Goal: Task Accomplishment & Management: Complete application form

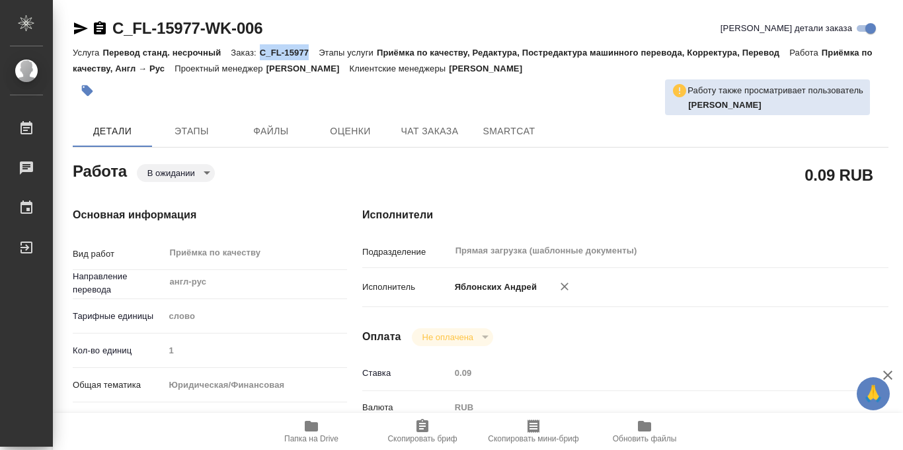
drag, startPoint x: 263, startPoint y: 50, endPoint x: 312, endPoint y: 52, distance: 49.6
click at [312, 52] on p "C_FL-15977" at bounding box center [289, 53] width 59 height 10
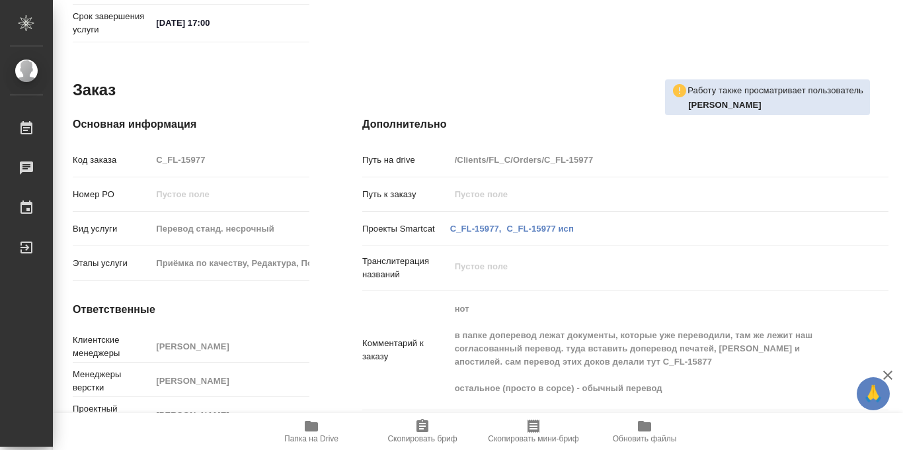
scroll to position [705, 0]
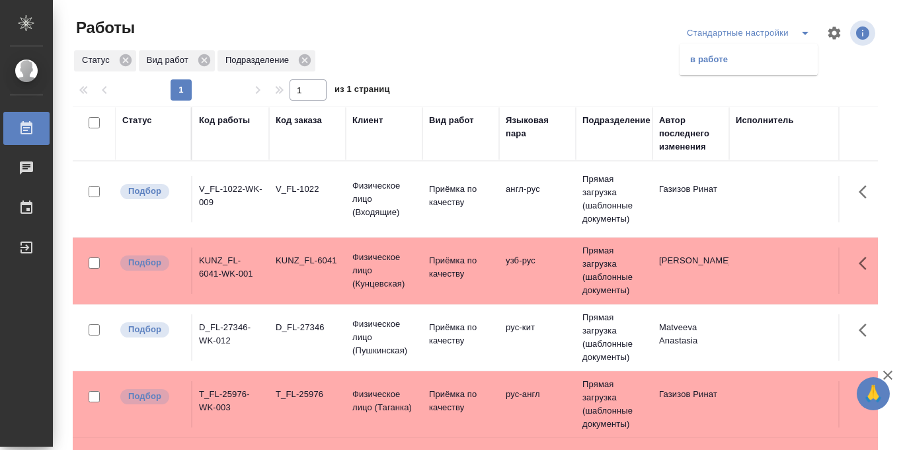
click at [719, 60] on li "в работе" at bounding box center [749, 59] width 138 height 21
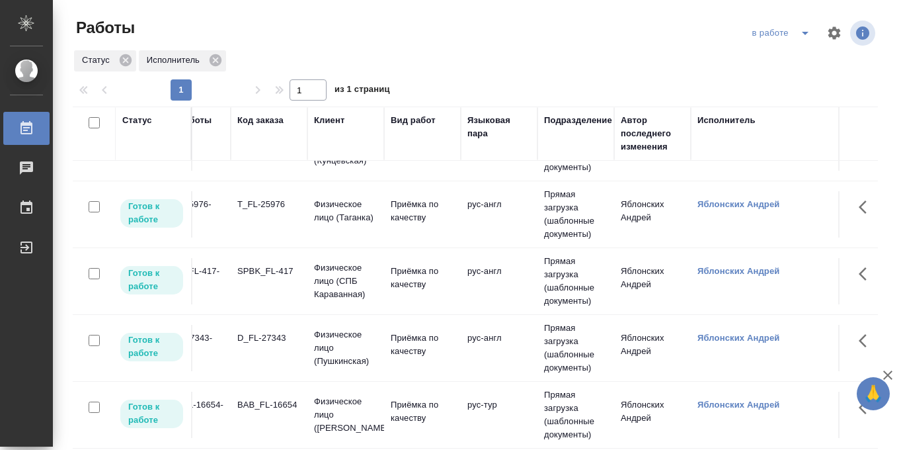
scroll to position [47, 0]
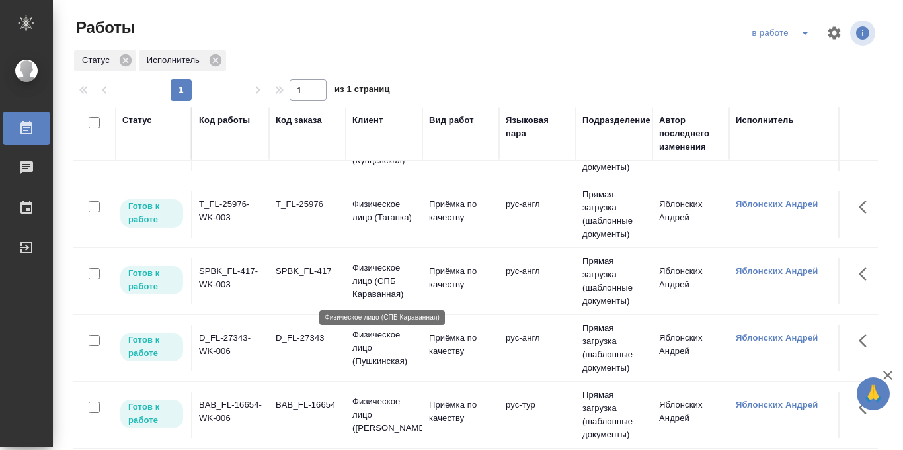
click at [363, 278] on p "Физическое лицо (СПБ Караванная)" at bounding box center [383, 281] width 63 height 40
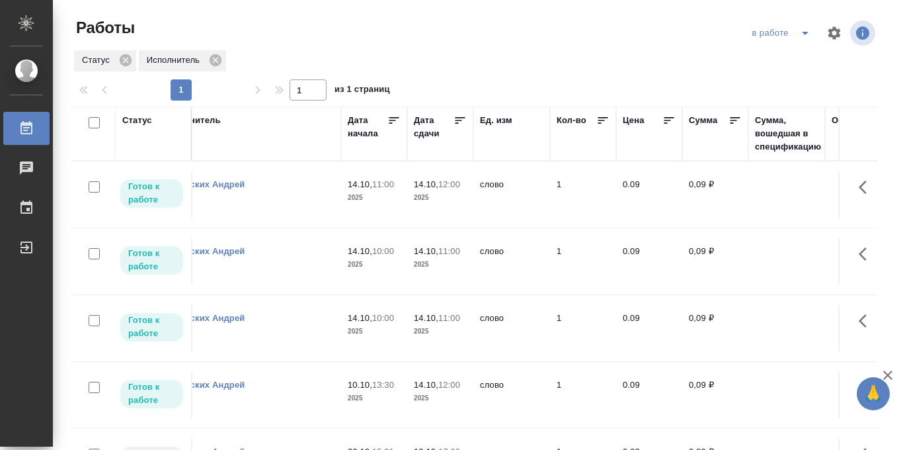
scroll to position [0, 606]
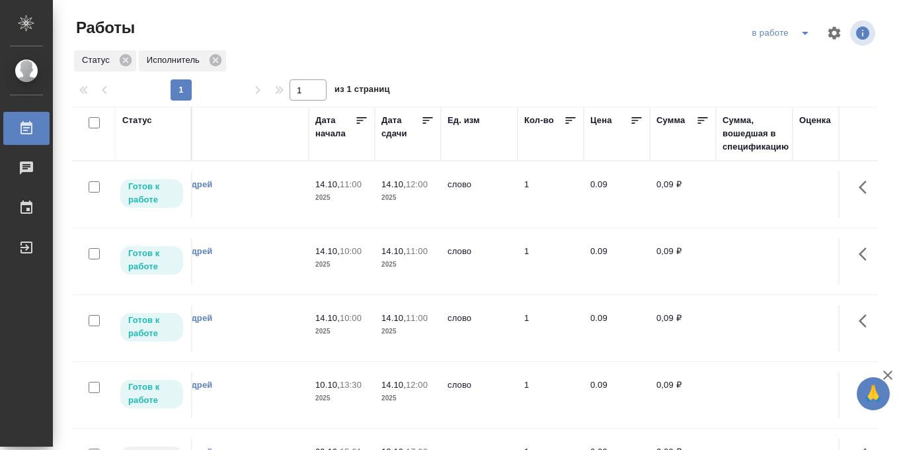
click at [430, 118] on icon at bounding box center [427, 120] width 13 height 13
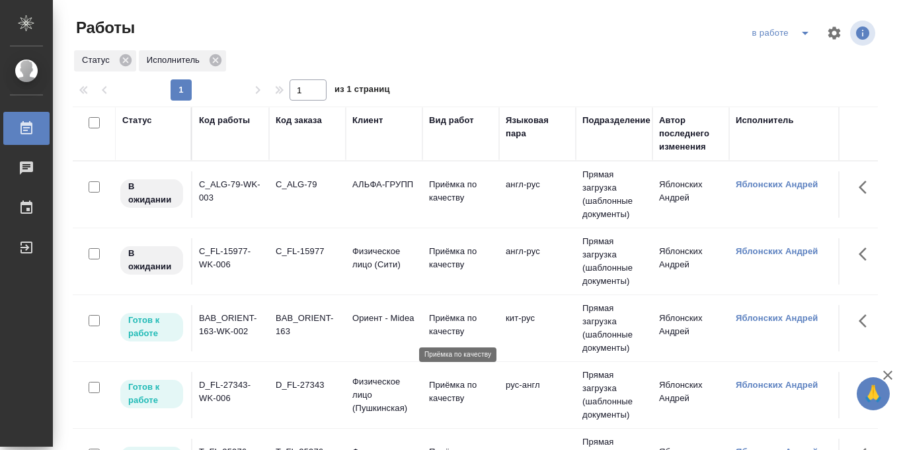
scroll to position [0, 44]
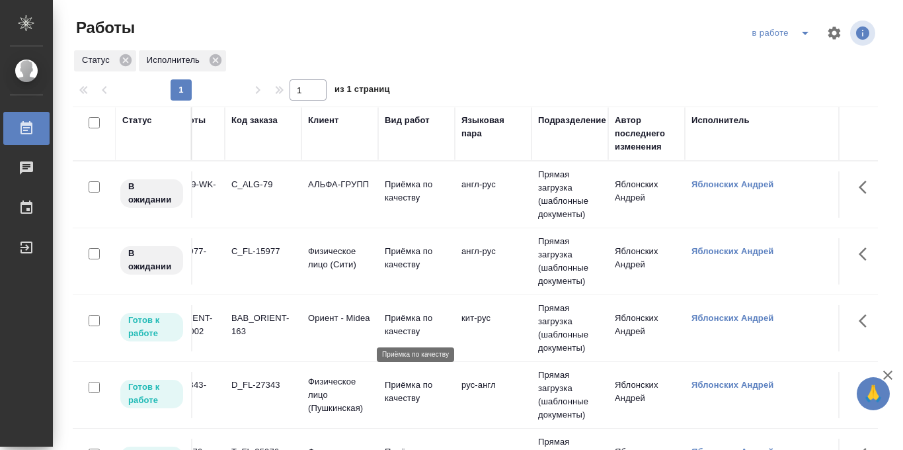
click at [393, 319] on p "Приёмка по качеству" at bounding box center [416, 324] width 63 height 26
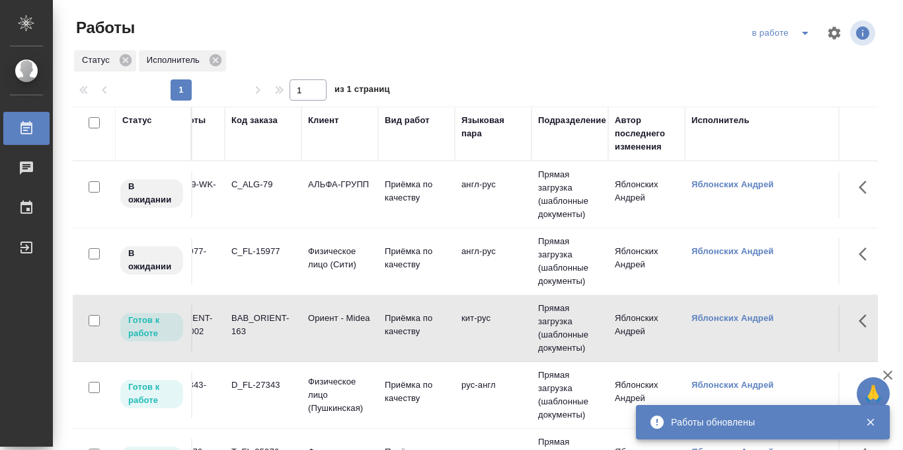
click at [790, 28] on div "в работе" at bounding box center [783, 32] width 69 height 21
click at [799, 34] on icon "split button" at bounding box center [805, 33] width 16 height 16
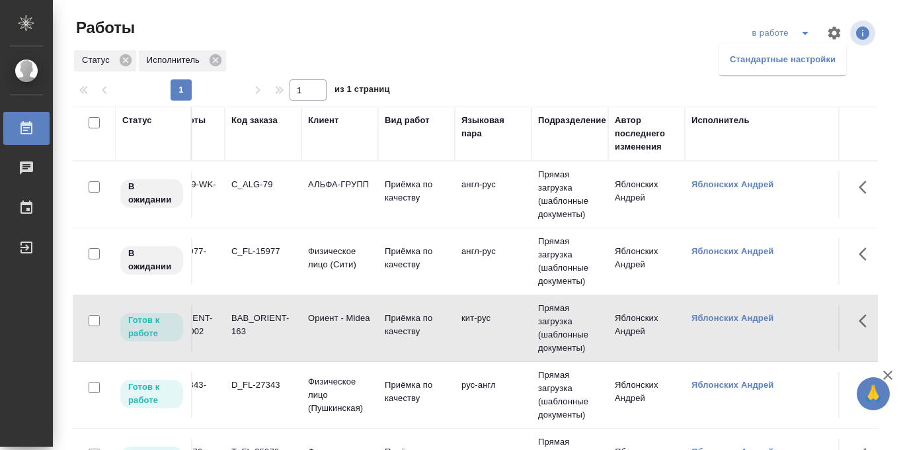
click at [786, 54] on li "Стандартные настройки" at bounding box center [782, 59] width 127 height 21
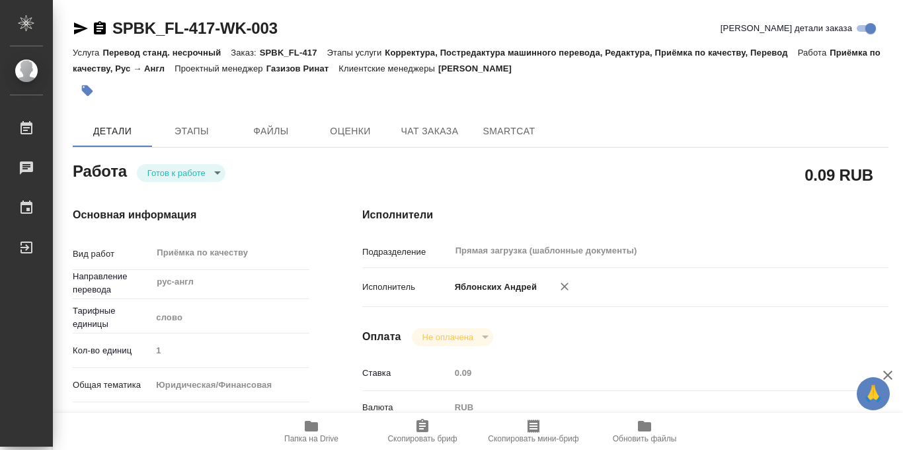
type textarea "x"
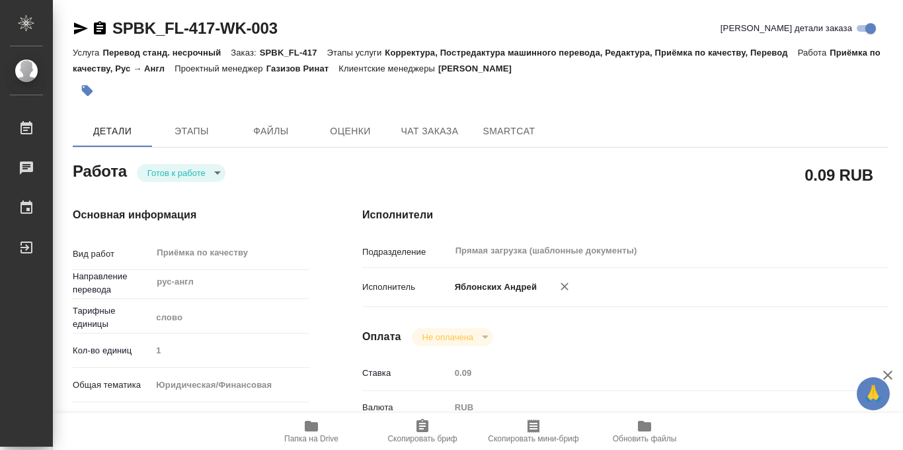
type textarea "x"
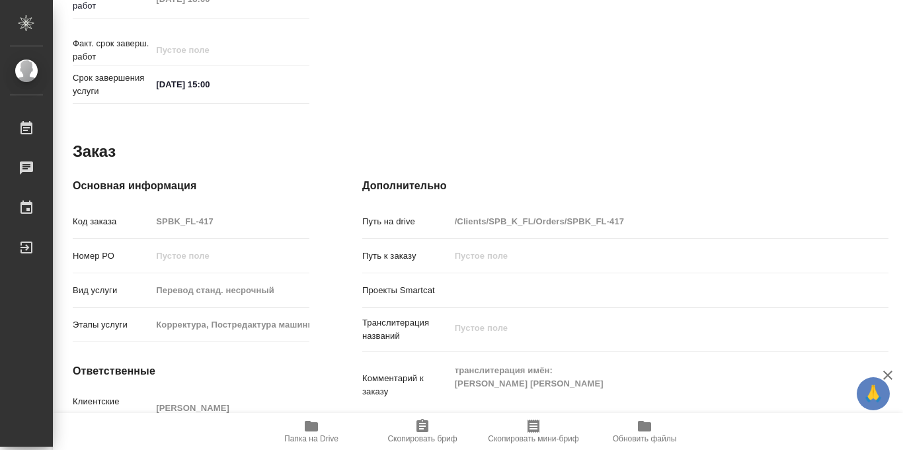
scroll to position [705, 0]
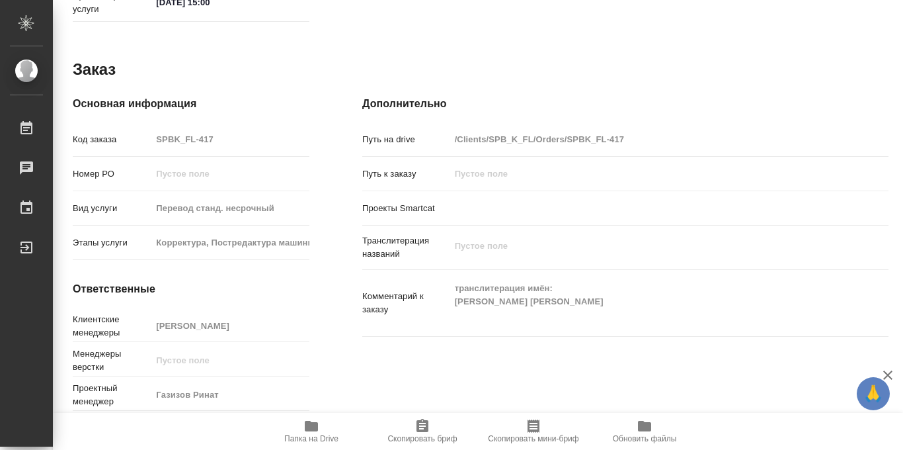
click at [309, 425] on icon "button" at bounding box center [311, 426] width 13 height 11
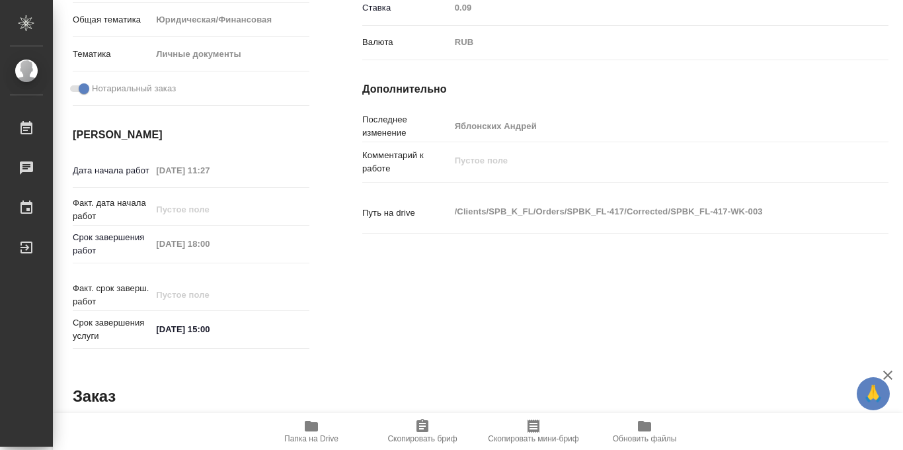
scroll to position [0, 0]
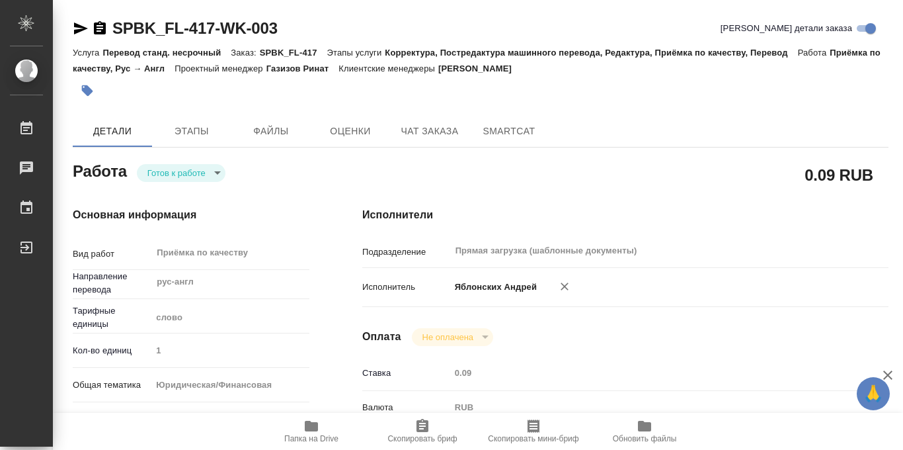
click at [93, 89] on icon "button" at bounding box center [87, 90] width 13 height 13
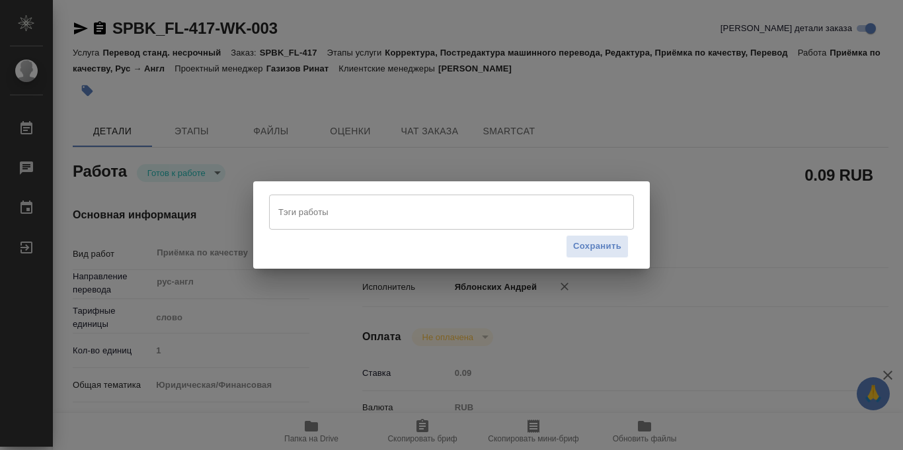
click at [311, 210] on input "Тэги работы" at bounding box center [439, 211] width 328 height 22
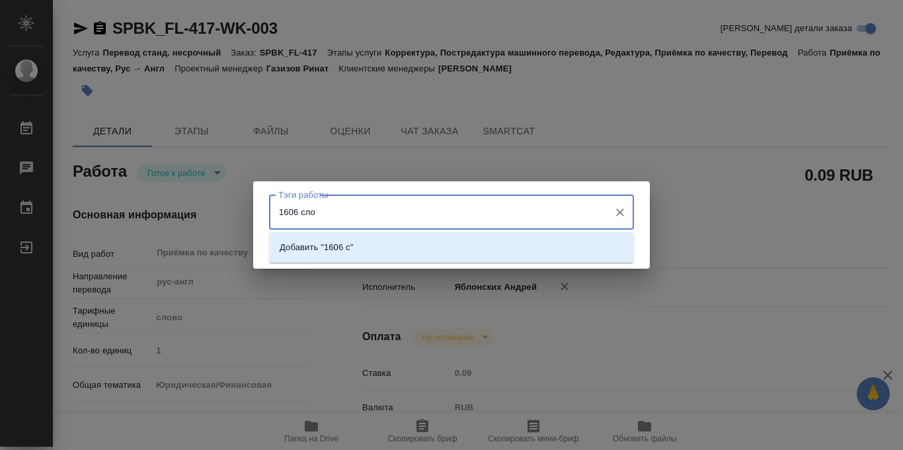
type input "1606 слов"
click at [358, 253] on p "Добавить "1606 слов"" at bounding box center [324, 247] width 89 height 13
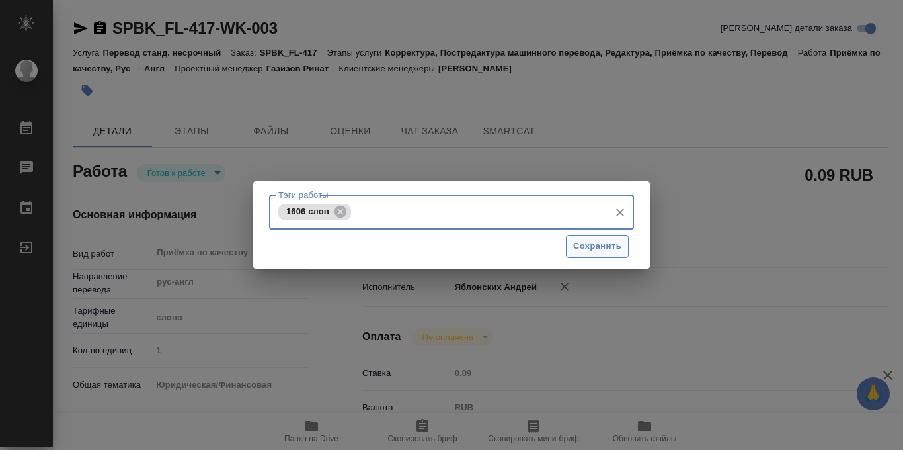
click at [609, 249] on span "Сохранить" at bounding box center [597, 246] width 48 height 15
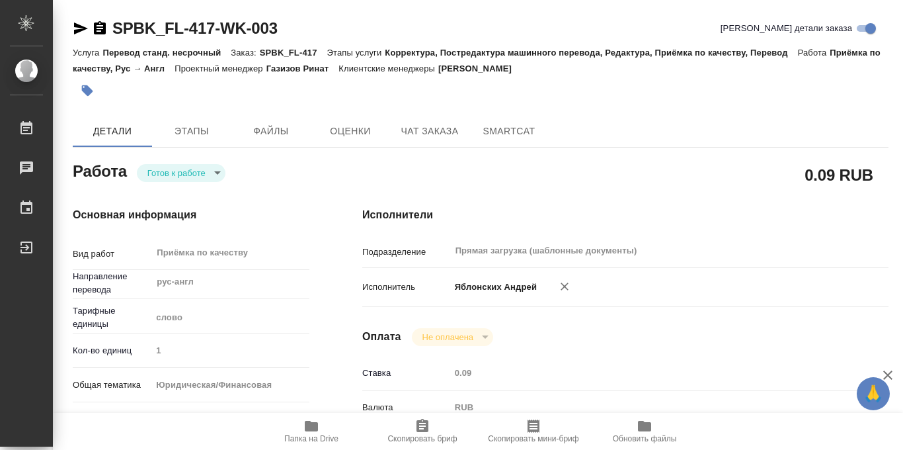
type input "readyForWork"
type textarea "Приёмка по качеству"
type textarea "x"
type input "рус-англ"
type input "5a8b1489cc6b4906c91bfd90"
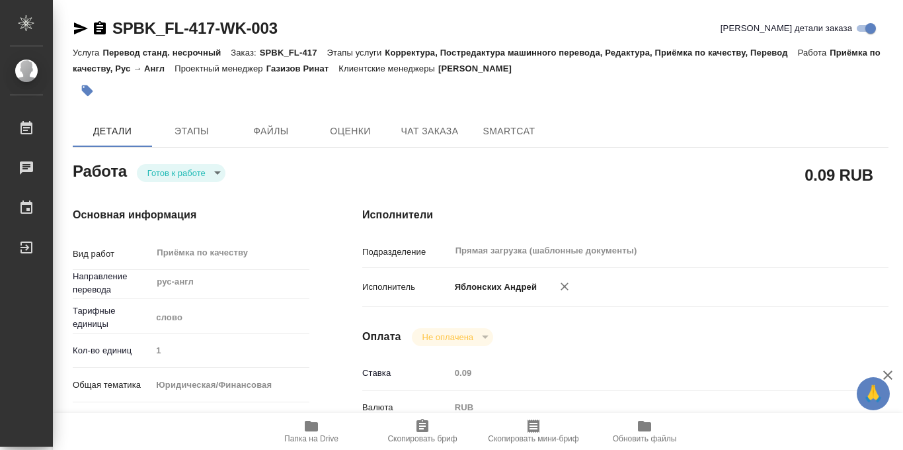
type input "1"
type input "yr-fn"
type input "5a8b8b956a9677013d343cfe"
checkbox input "true"
type input "13.10.2025 11:27"
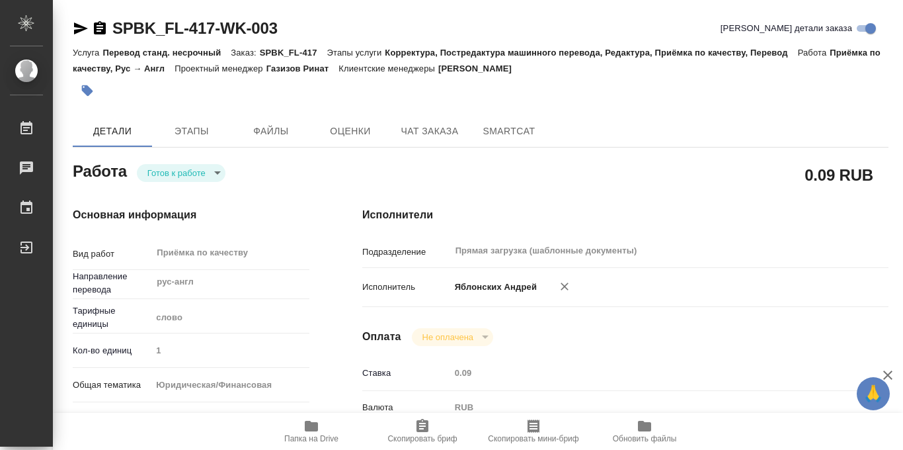
type input "13.10.2025 18:00"
type input "14.10.2025 15:00"
type input "Прямая загрузка (шаблонные документы)"
type input "notPayed"
type input "0.09"
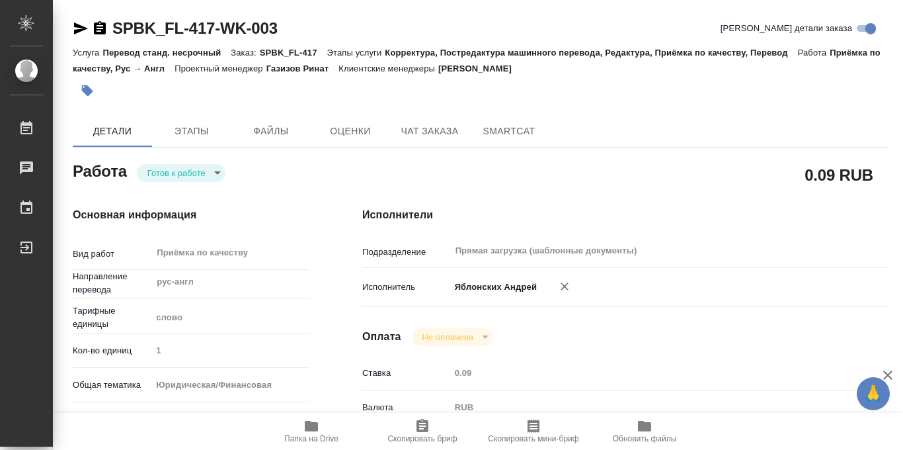
type input "RUB"
type input "Яблонских Андрей"
type textarea "x"
type textarea "/Clients/SPB_K_FL/Orders/SPBK_FL-417/Corrected/SPBK_FL-417-WK-003"
type textarea "x"
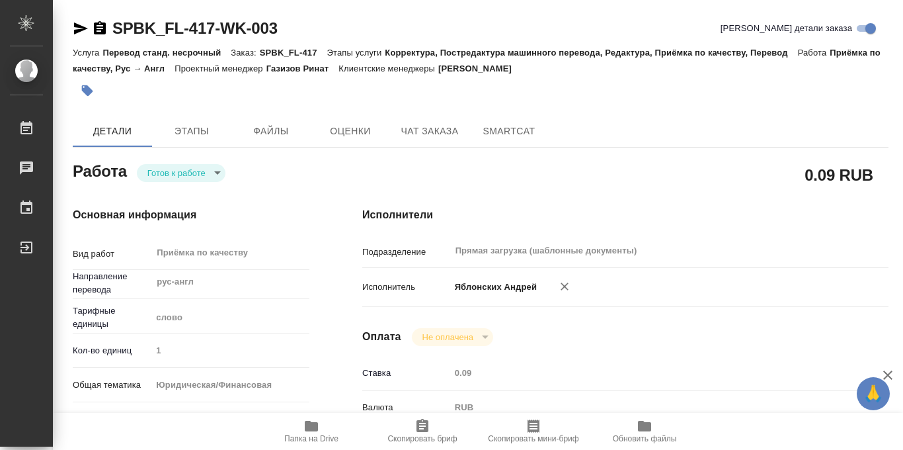
type input "SPBK_FL-417"
type input "Перевод станд. несрочный"
type input "Корректура, Постредактура машинного перевода, Редактура, Приёмка по качеству, П…"
type input "Иванова Арина"
type input "/Clients/SPB_K_FL/Orders/SPBK_FL-417"
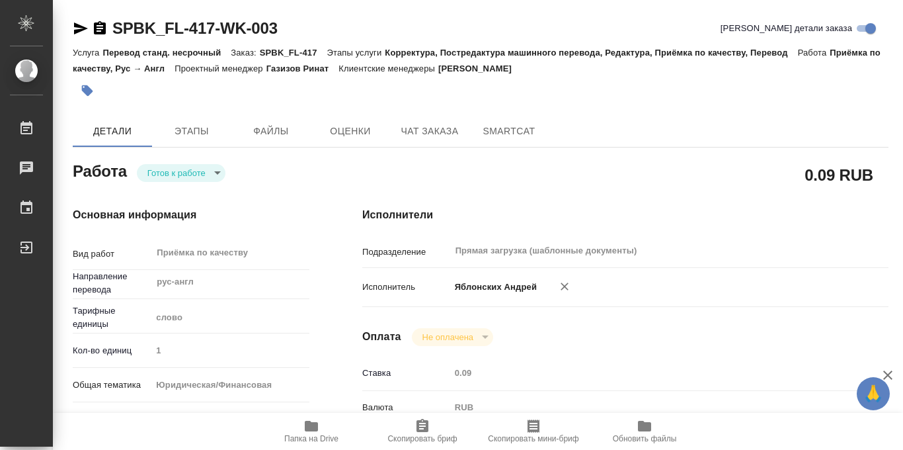
type textarea "x"
type textarea "транслитерация имён: Liubozhenko Irina Georgii"
type textarea "x"
click at [222, 172] on body "🙏 .cls-1 fill:#fff; AWATERA Iablonskikh Andrei Работы 0 Чаты График Выйти SPBK_…" at bounding box center [451, 225] width 903 height 450
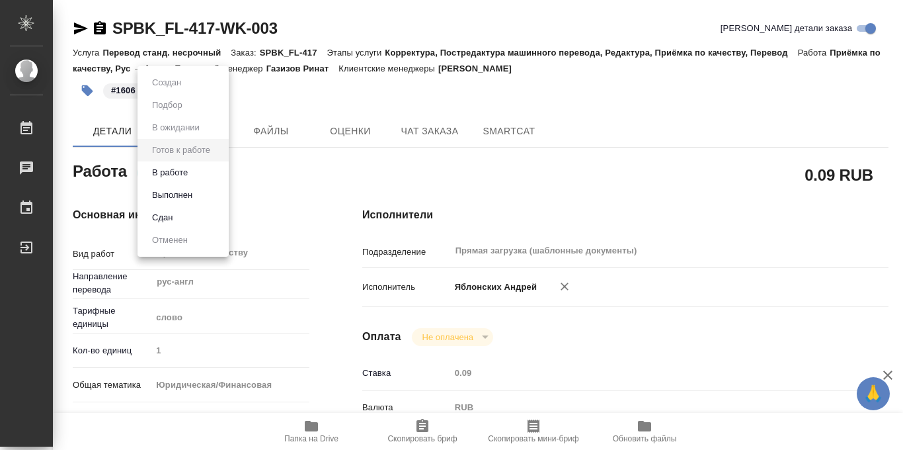
type textarea "x"
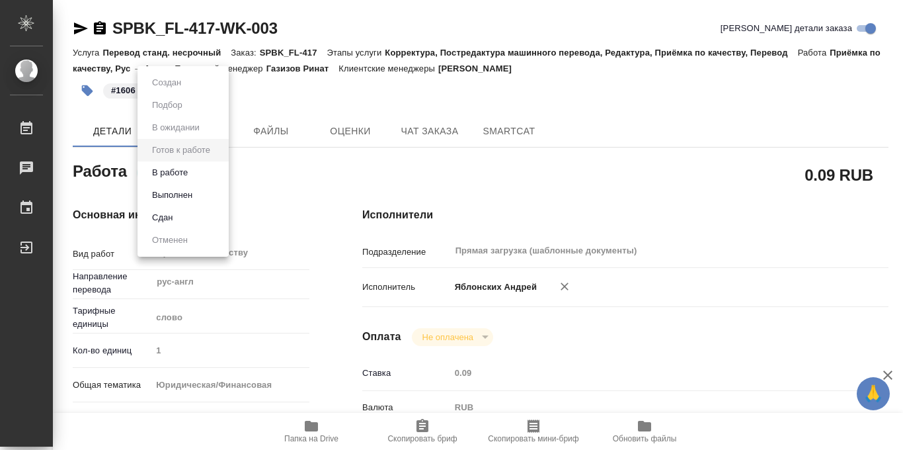
type textarea "x"
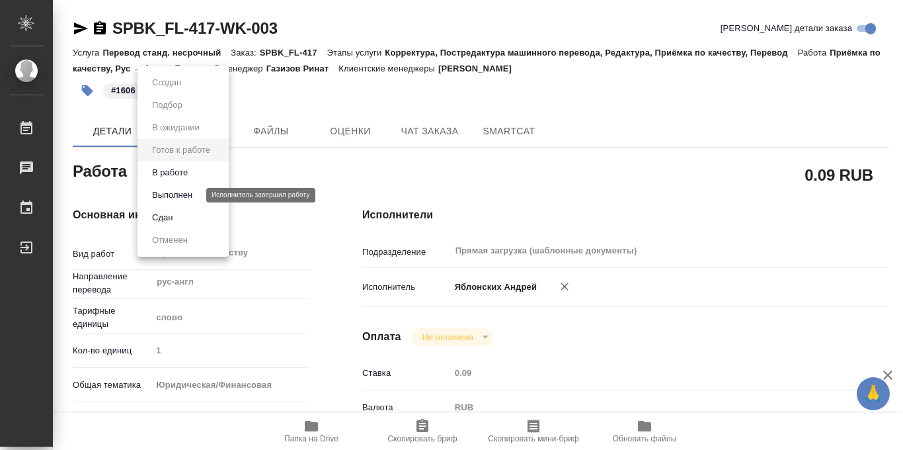
click at [181, 192] on button "Выполнен" at bounding box center [172, 195] width 48 height 15
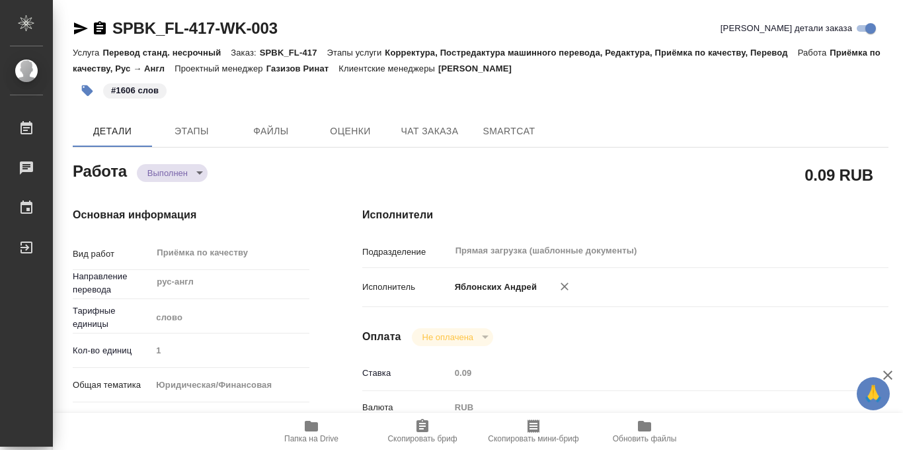
type textarea "x"
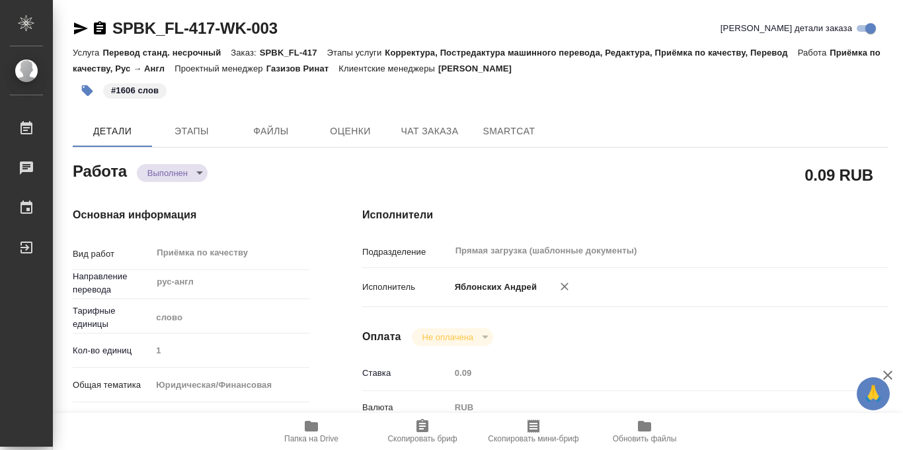
type textarea "x"
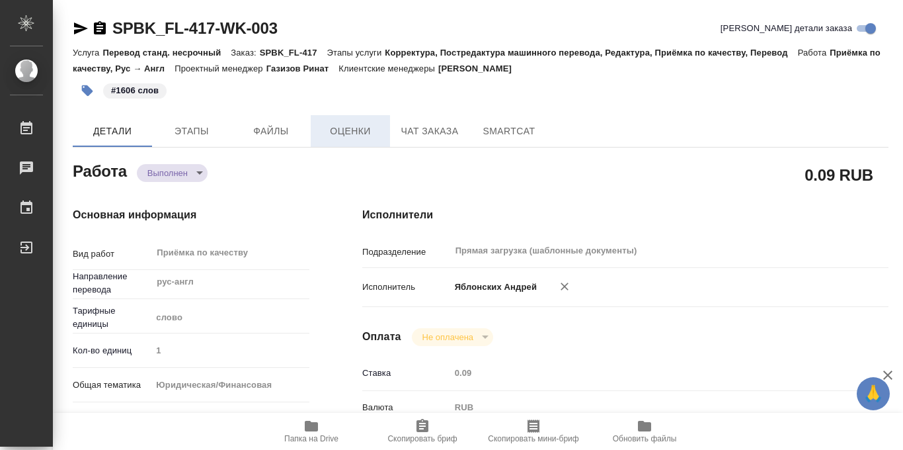
type textarea "x"
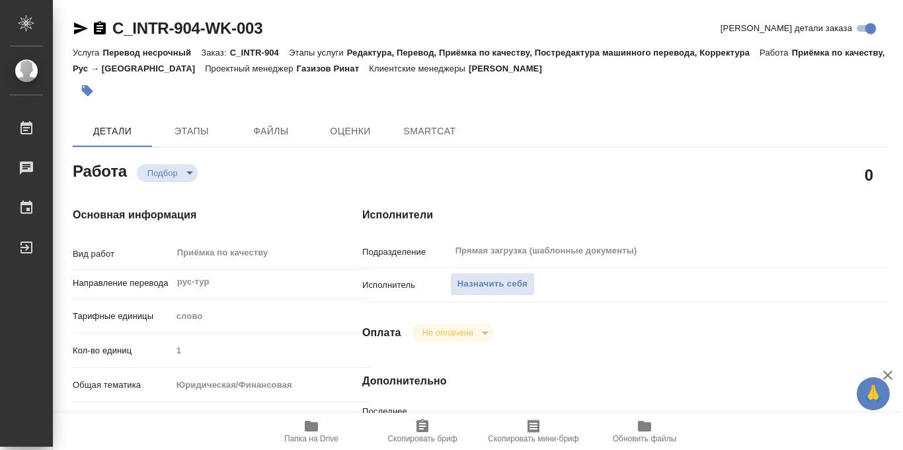
type textarea "x"
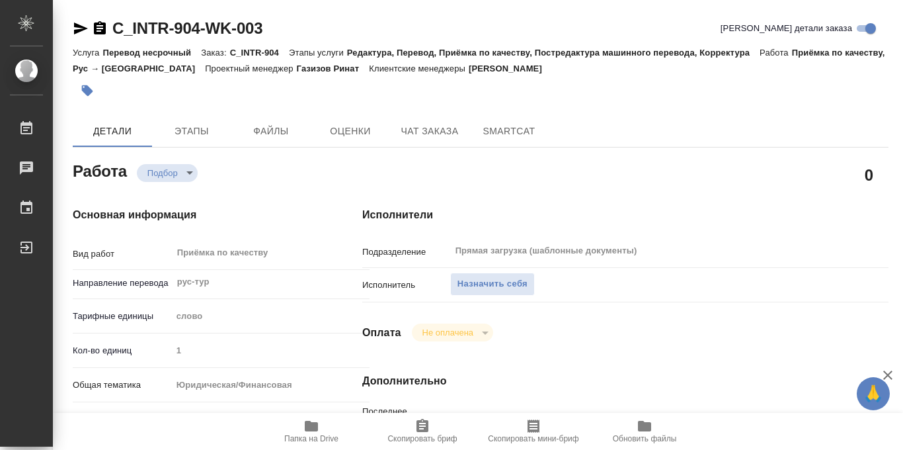
type textarea "x"
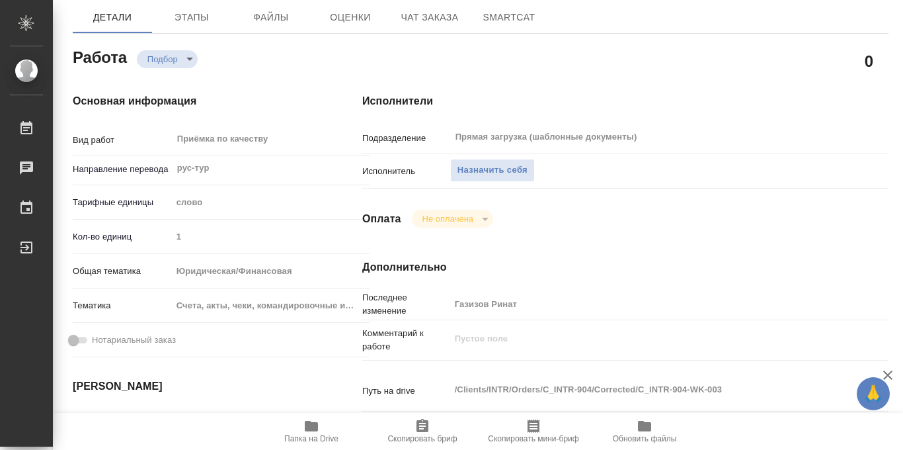
type textarea "x"
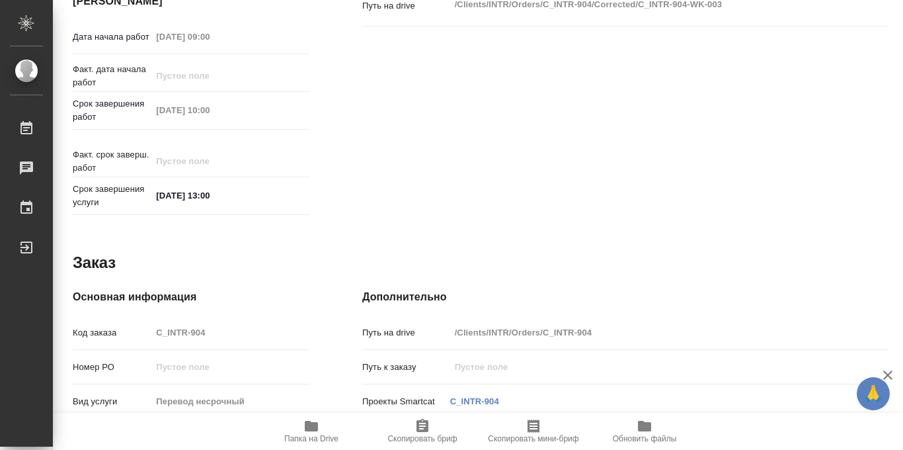
scroll to position [498, 0]
type textarea "x"
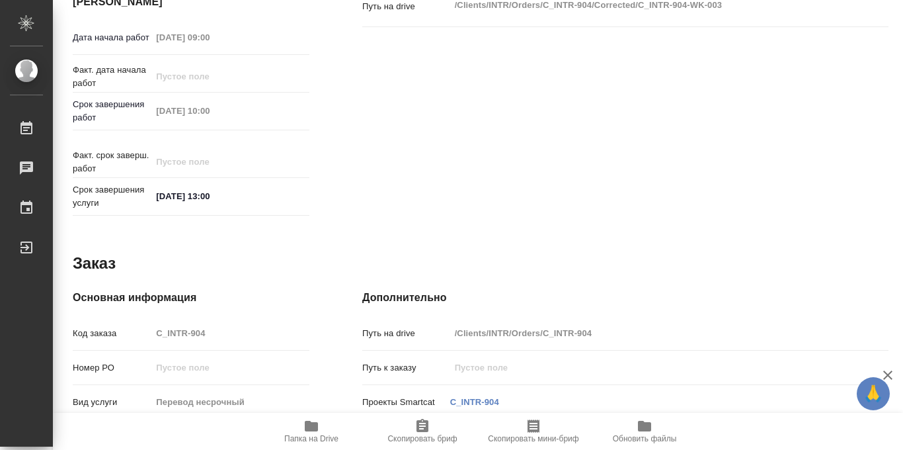
type textarea "x"
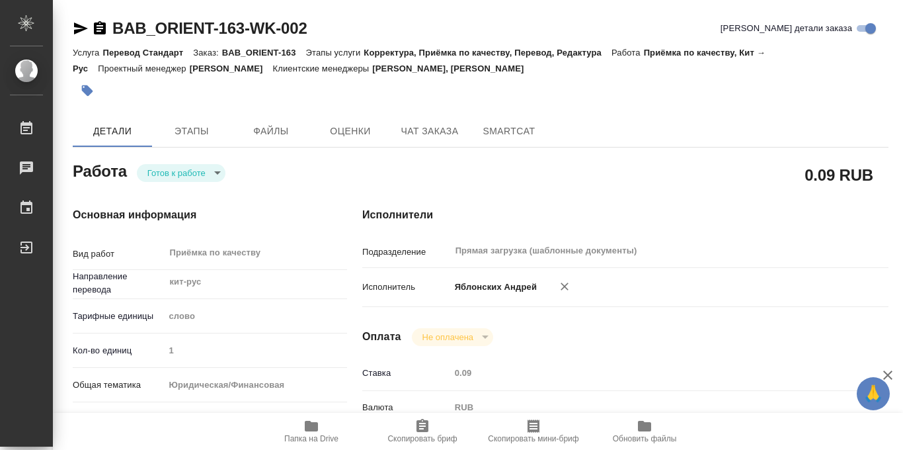
type textarea "x"
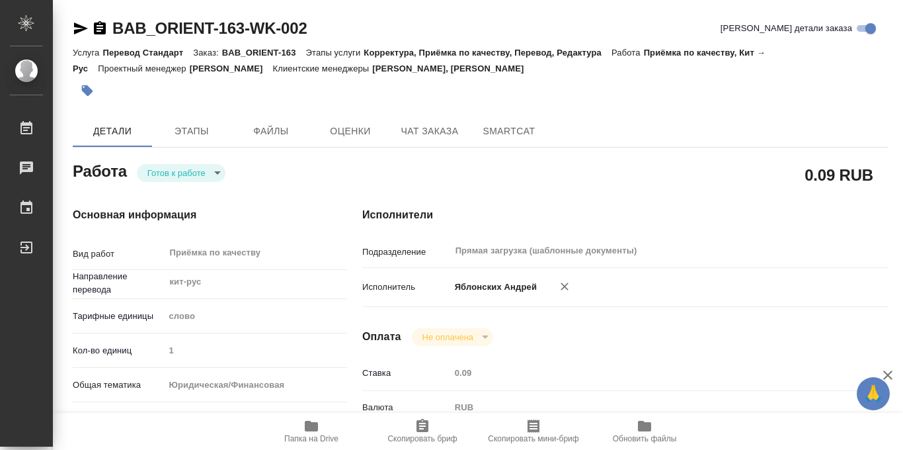
type textarea "x"
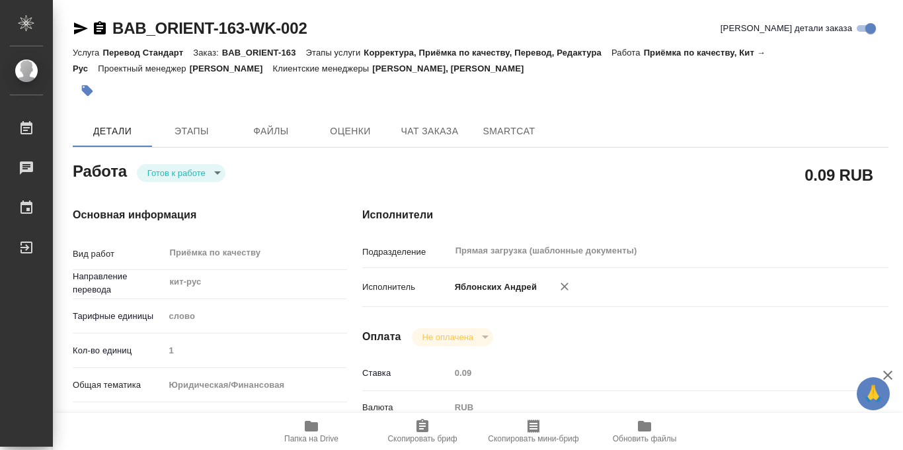
type textarea "x"
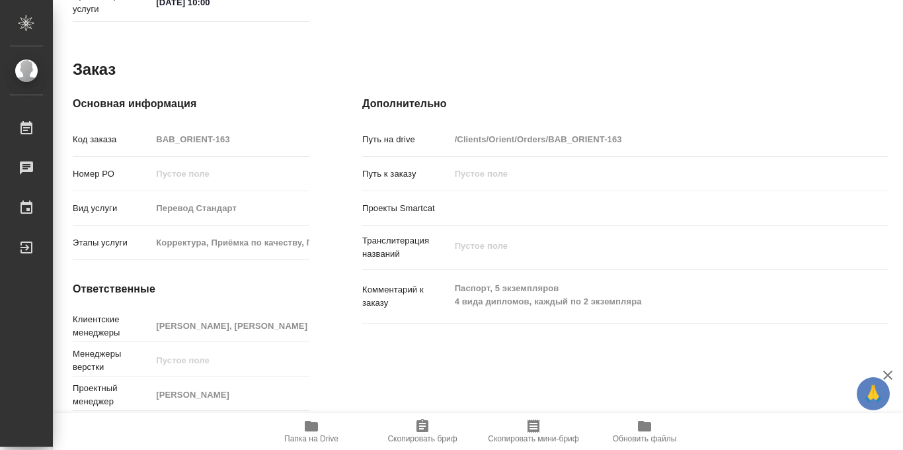
scroll to position [705, 0]
type textarea "x"
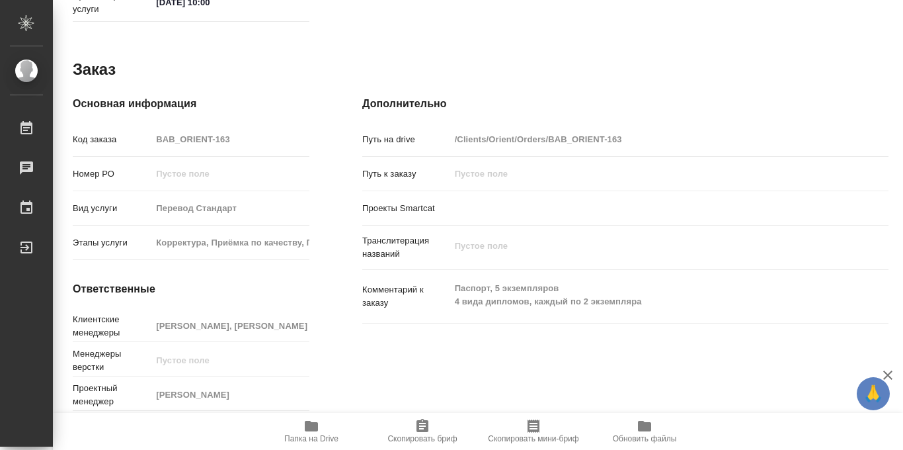
type textarea "x"
click at [307, 425] on icon "button" at bounding box center [311, 426] width 13 height 11
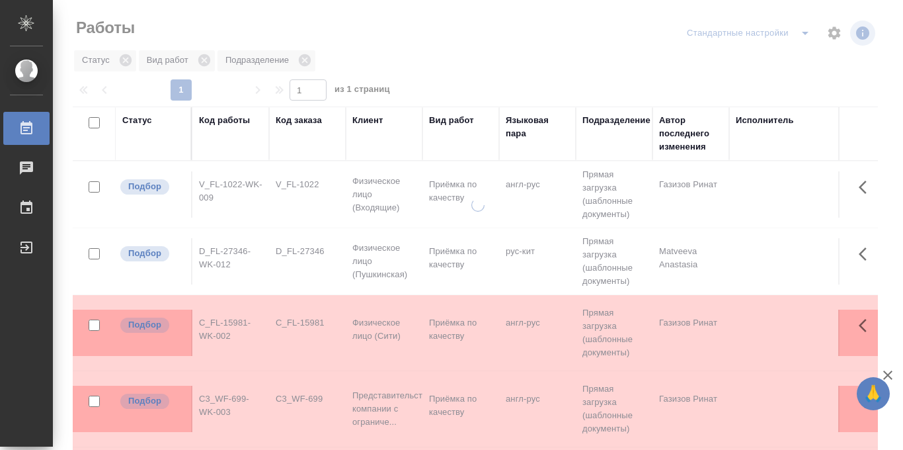
scroll to position [0, 357]
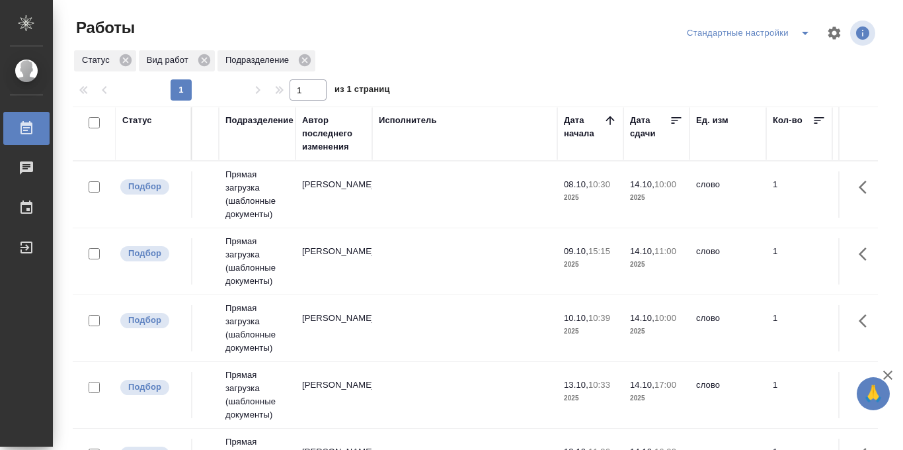
click at [676, 122] on icon at bounding box center [676, 120] width 13 height 13
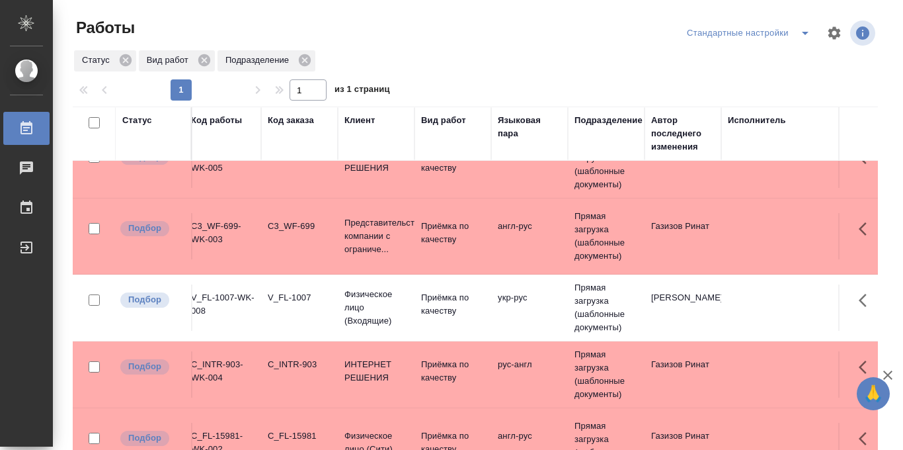
scroll to position [516, 0]
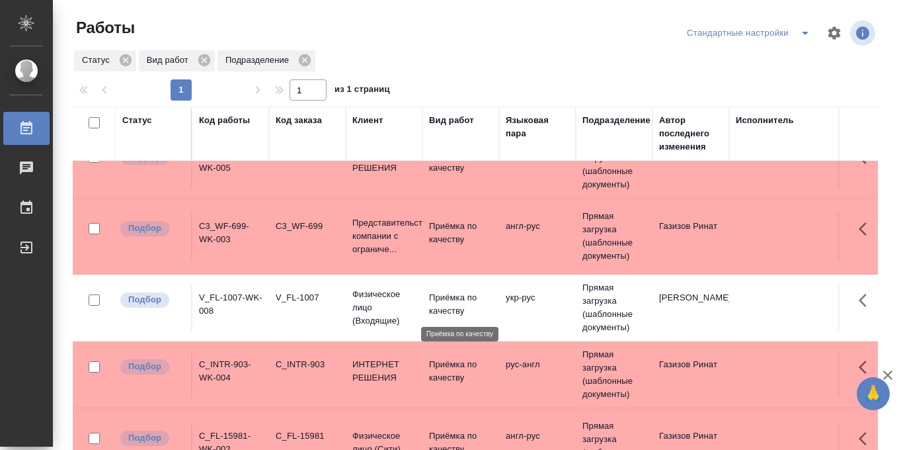
click at [440, 302] on p "Приёмка по качеству" at bounding box center [460, 304] width 63 height 26
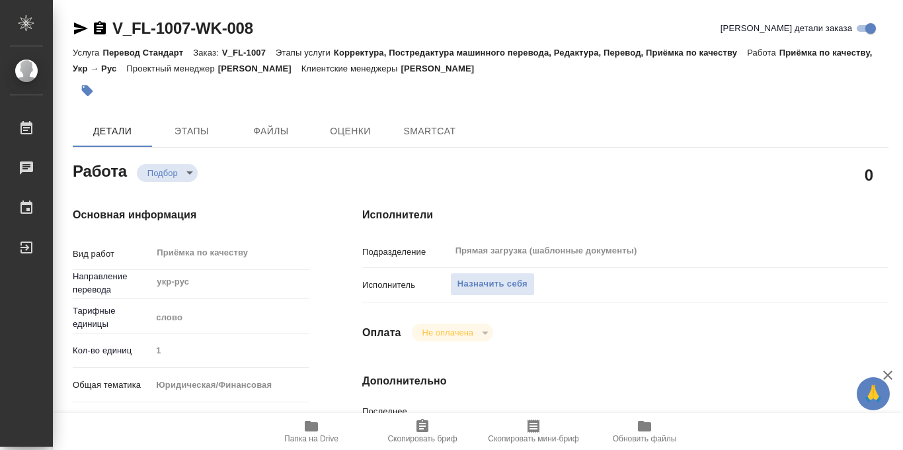
type textarea "x"
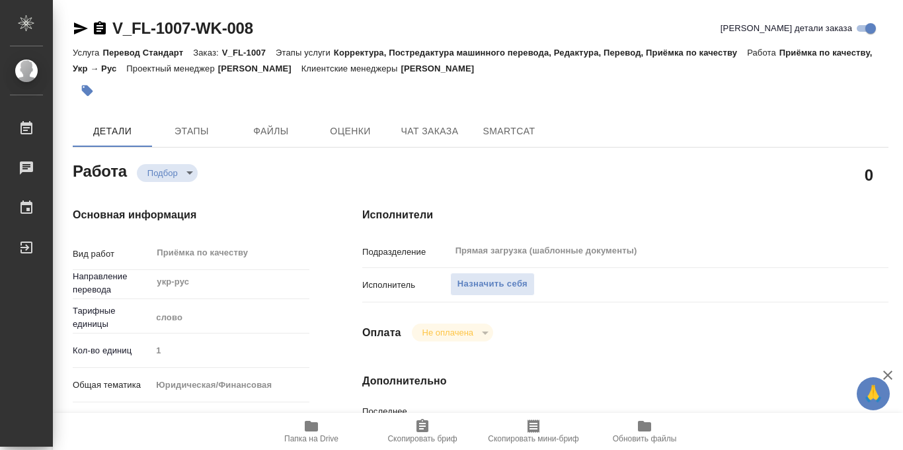
type textarea "x"
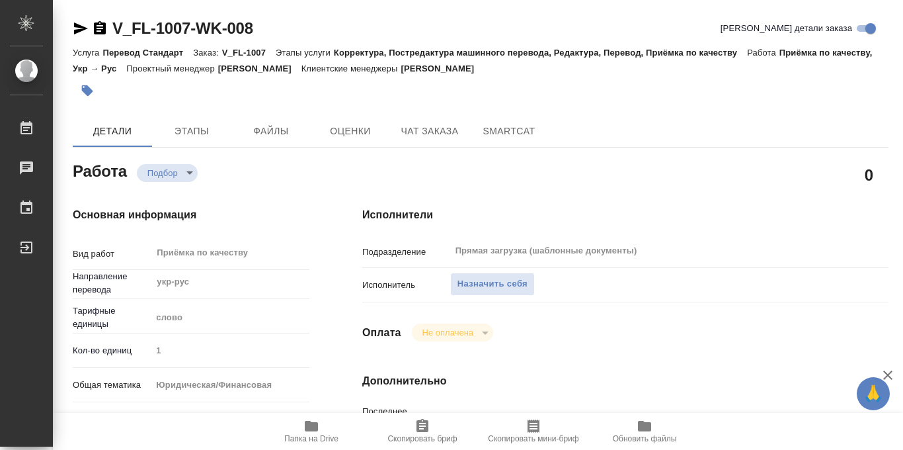
type textarea "x"
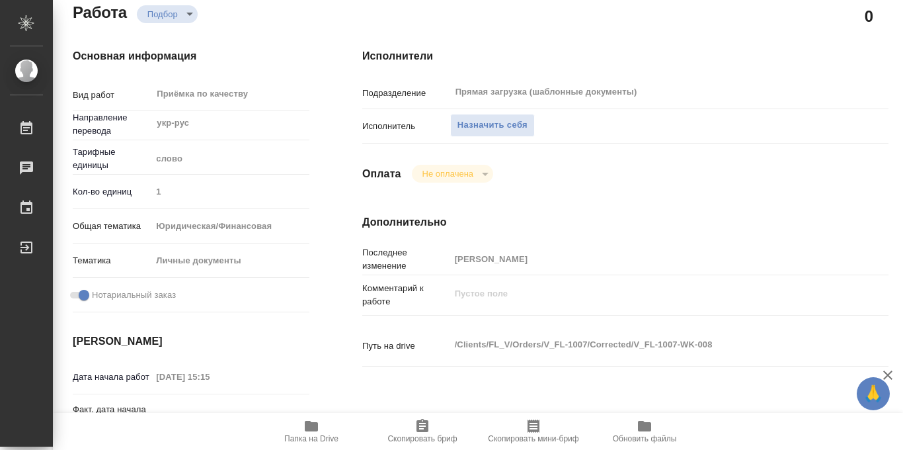
scroll to position [684, 0]
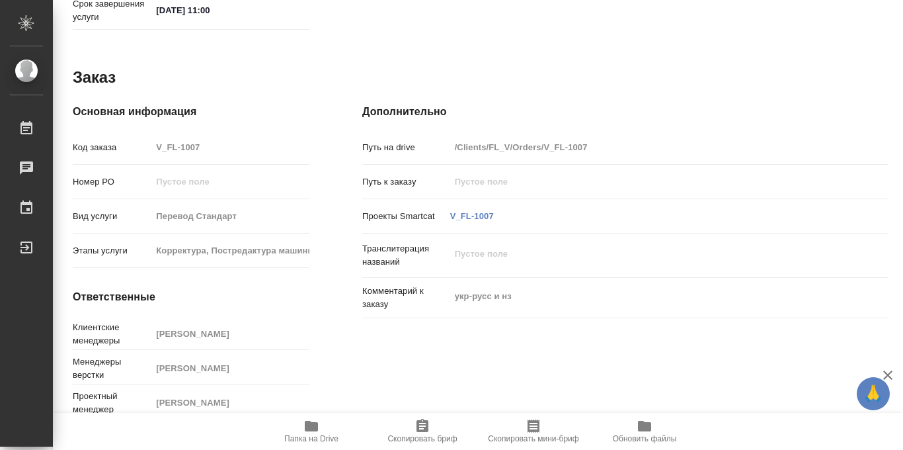
click at [307, 432] on icon "button" at bounding box center [312, 426] width 16 height 16
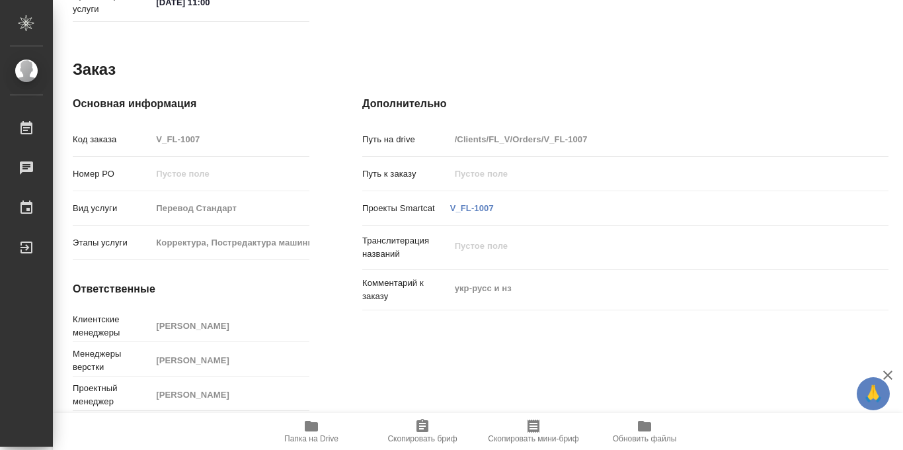
scroll to position [0, 0]
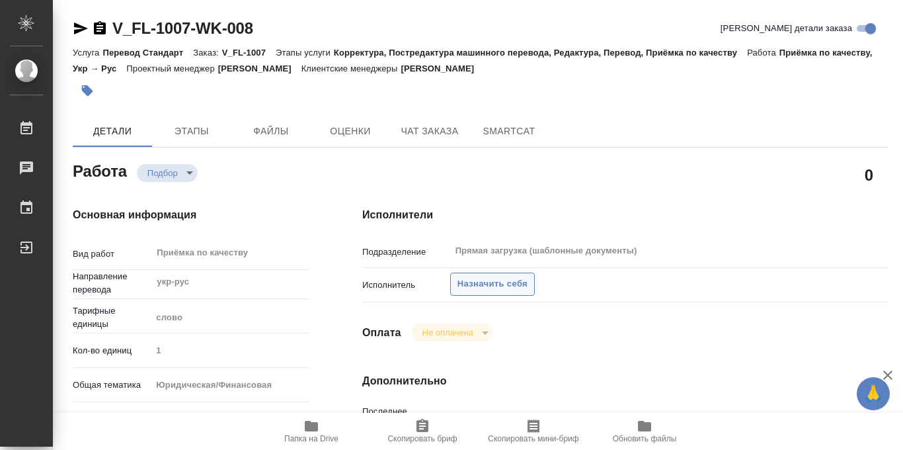
click at [471, 282] on span "Назначить себя" at bounding box center [493, 283] width 70 height 15
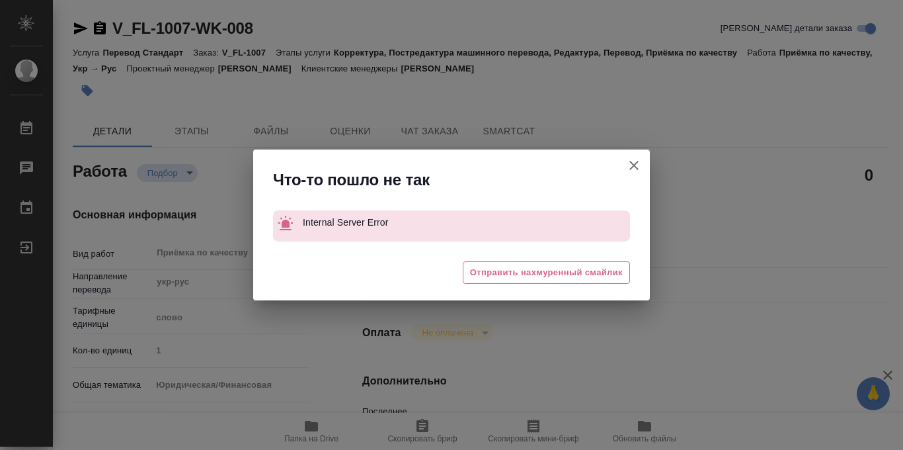
type textarea "x"
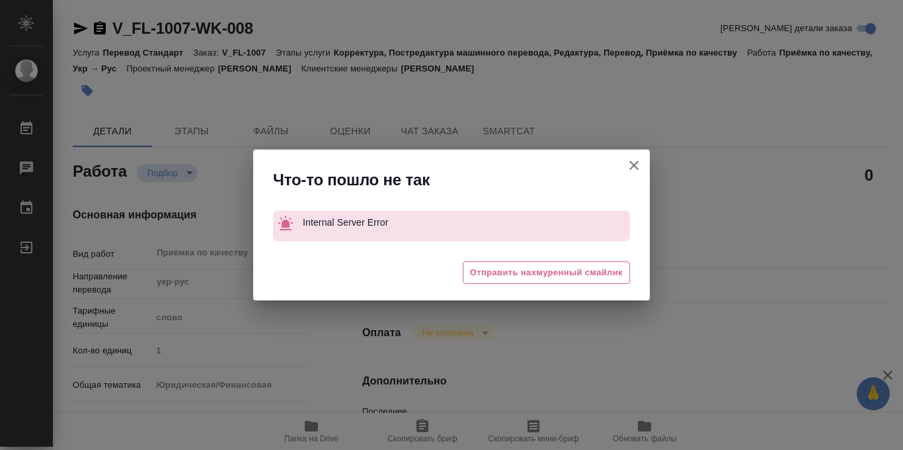
click at [637, 169] on icon "button" at bounding box center [634, 165] width 16 height 16
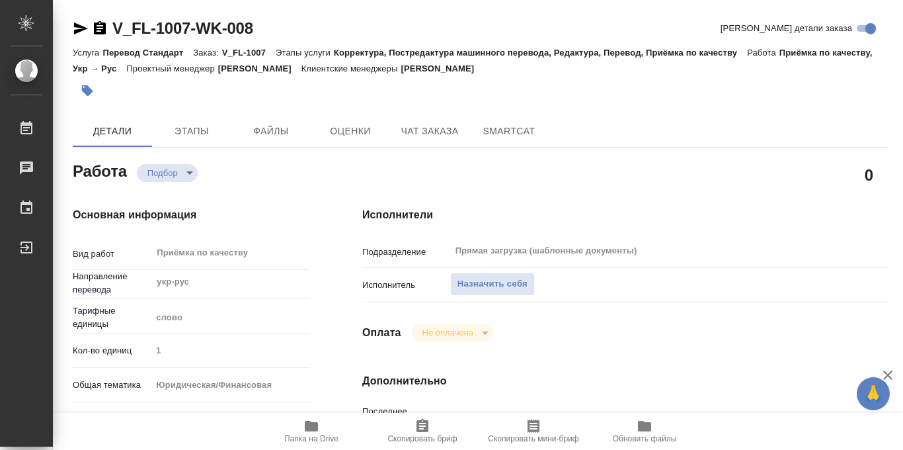
type textarea "x"
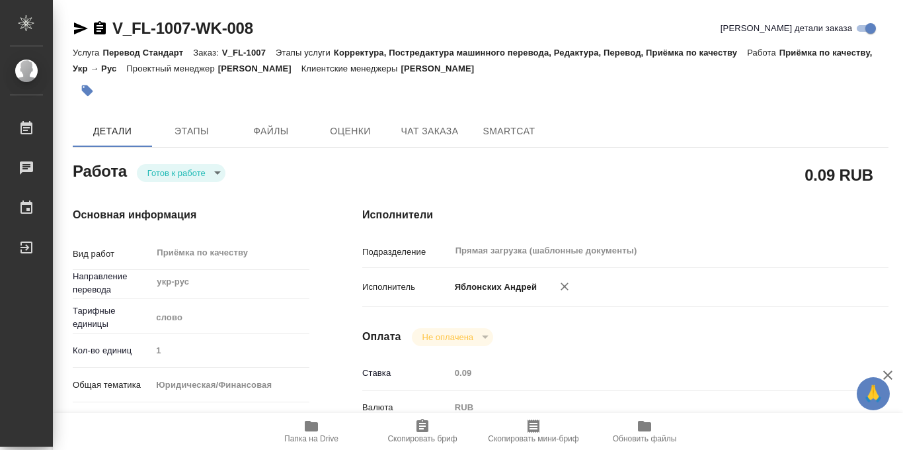
type textarea "x"
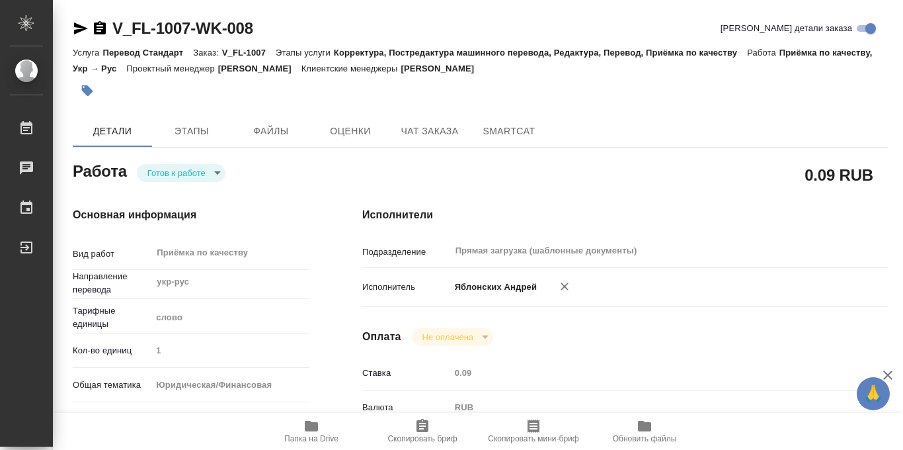
type textarea "x"
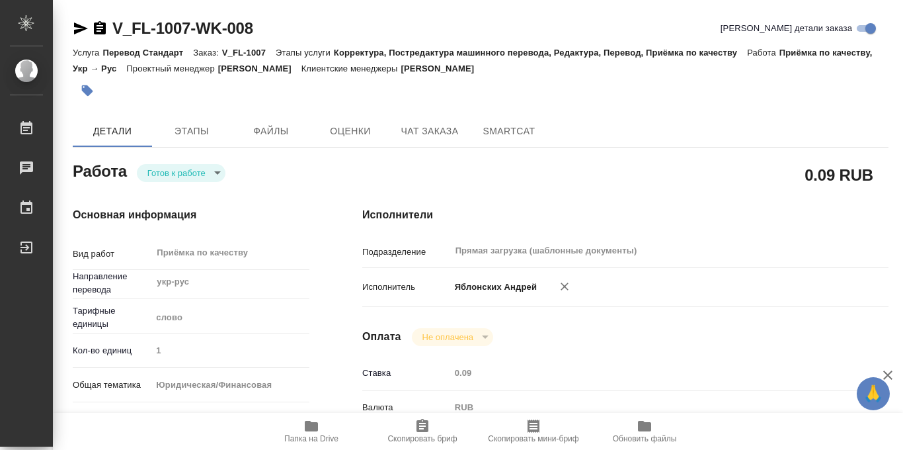
type textarea "x"
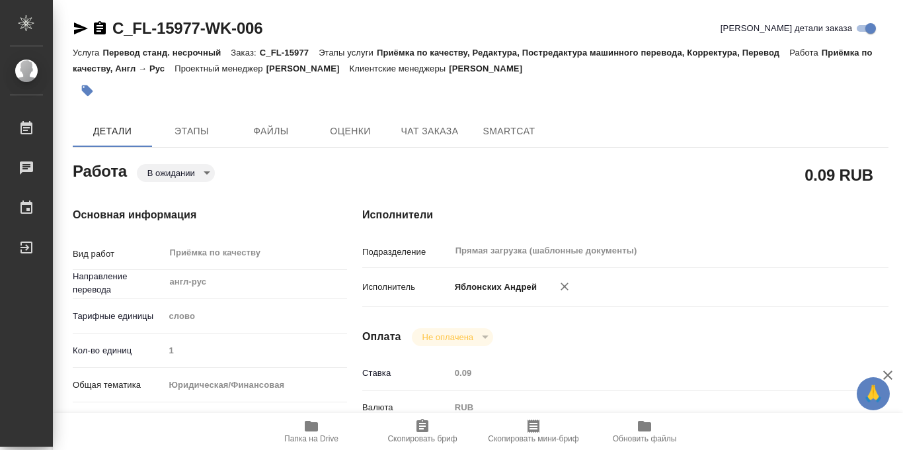
click at [79, 91] on button "button" at bounding box center [87, 90] width 29 height 29
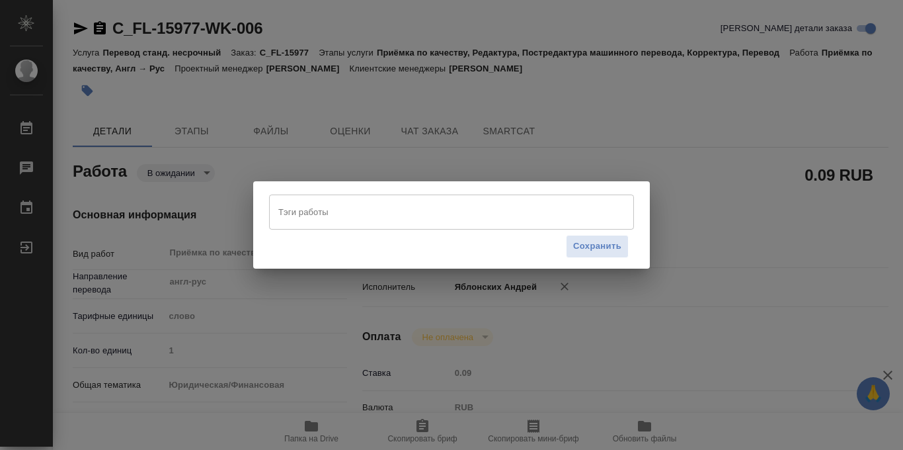
click at [297, 214] on input "Тэги работы" at bounding box center [439, 211] width 328 height 22
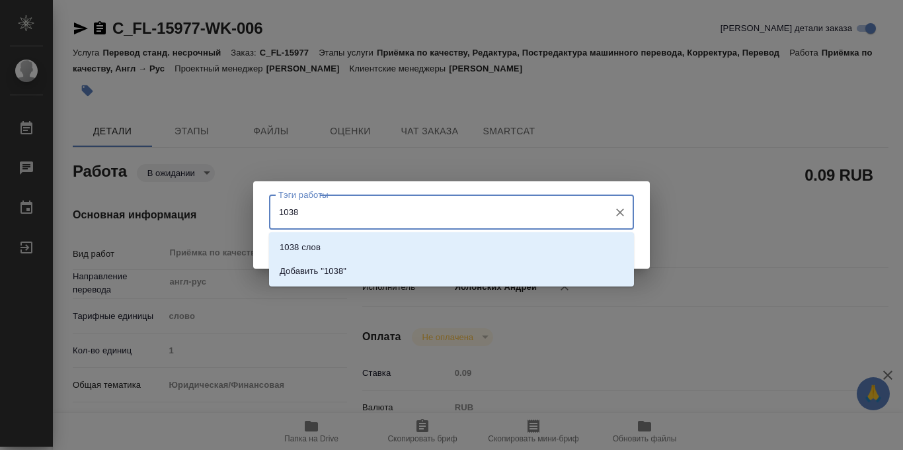
type input "1038"
click at [297, 251] on p "1038 слов" at bounding box center [300, 247] width 41 height 13
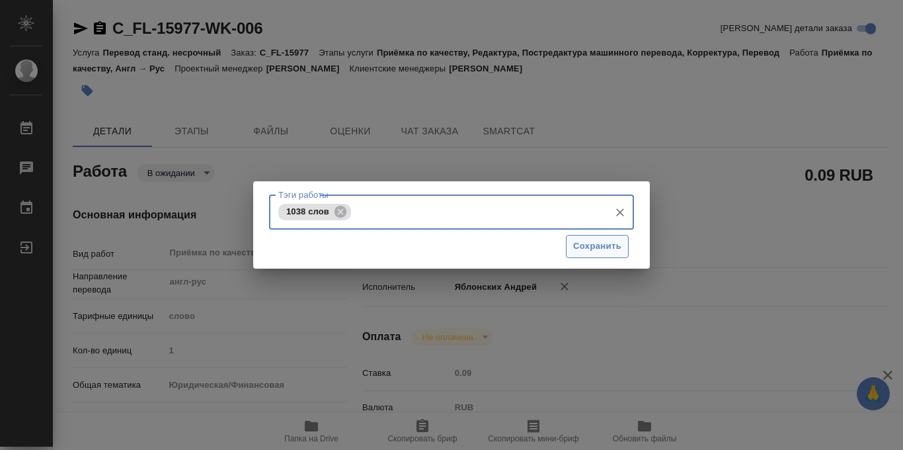
click at [605, 249] on span "Сохранить" at bounding box center [597, 246] width 48 height 15
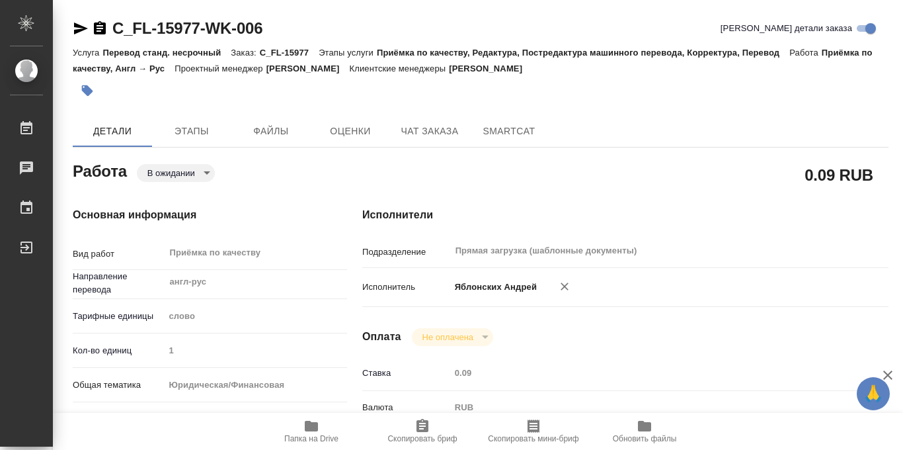
click at [203, 171] on body "🙏 .cls-1 fill:#fff; AWATERA Iablonskikh Andrei Работы 0 Чаты График Выйти C_FL-…" at bounding box center [451, 225] width 903 height 450
type input "pending"
type input "англ-рус"
type input "5a8b1489cc6b4906c91bfd90"
type input "1"
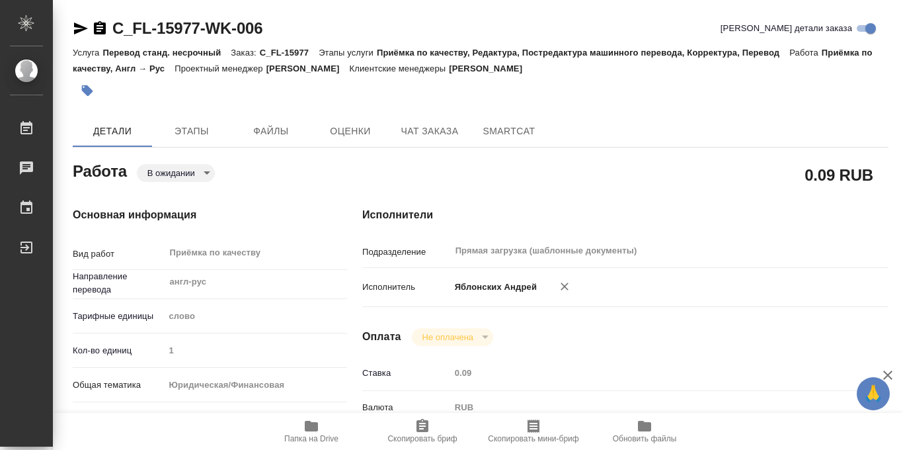
type input "yr-fn"
type input "5f647205b73bc97568ca66bf"
checkbox input "true"
type input "09.10.2025 15:31"
type input "13.10.2025 17:00"
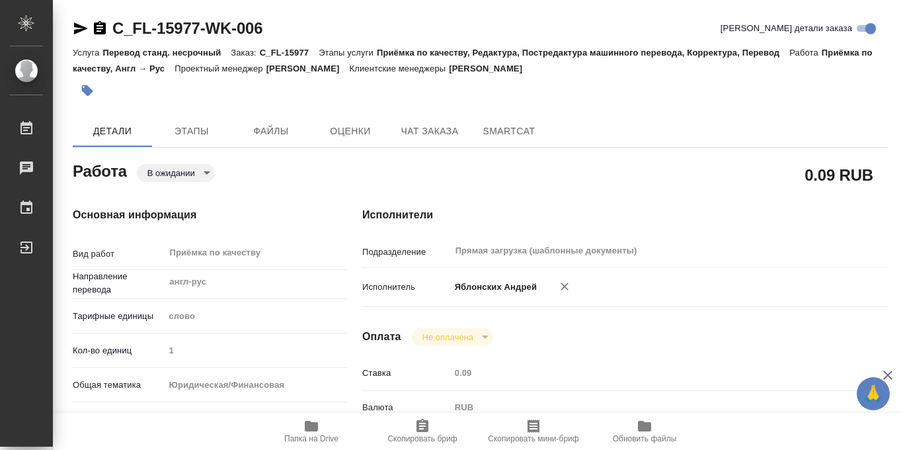
type input "13.10.2025 17:00"
type input "Прямая загрузка (шаблонные документы)"
type input "notPayed"
type input "0.09"
type input "RUB"
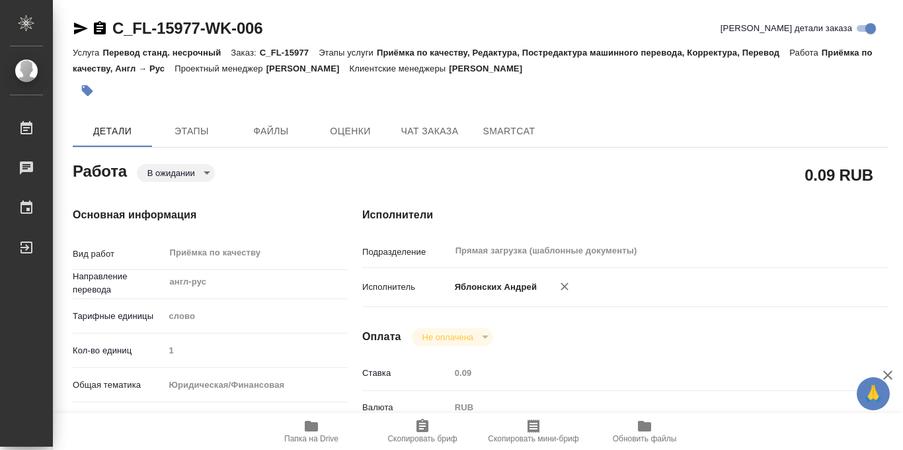
type input "Яблонских Андрей"
type input "C_FL-15977"
type input "Перевод станд. несрочный"
type input "Приёмка по качеству, Редактура, Постредактура машинного перевода, Корректура, П…"
type input "Лямина Надежда"
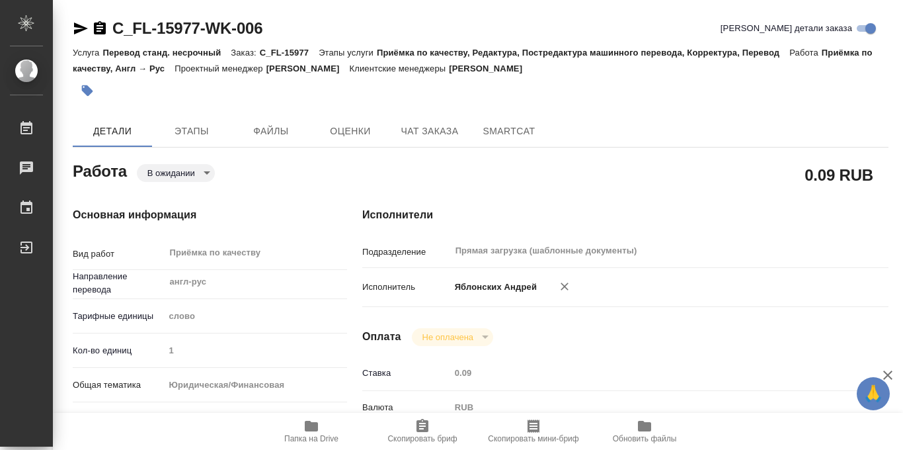
type input "Арсеньева Вера"
type input "/Clients/FL_C/Orders/C_FL-15977"
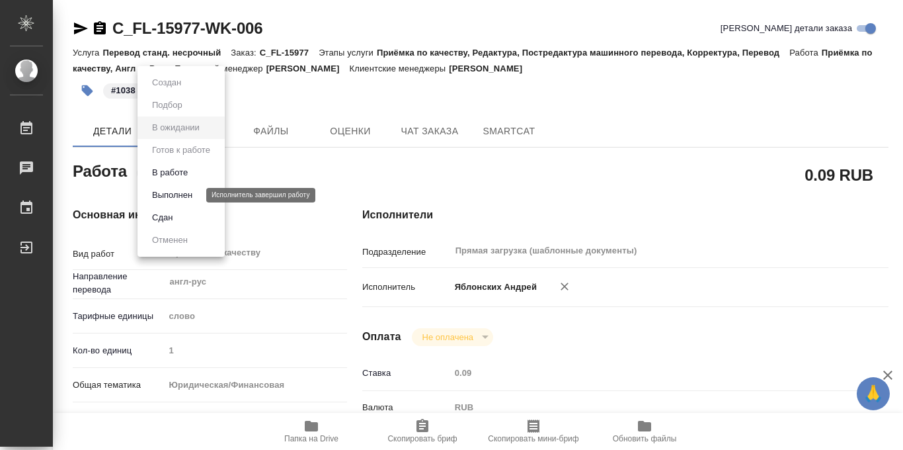
click at [178, 194] on button "Выполнен" at bounding box center [172, 195] width 48 height 15
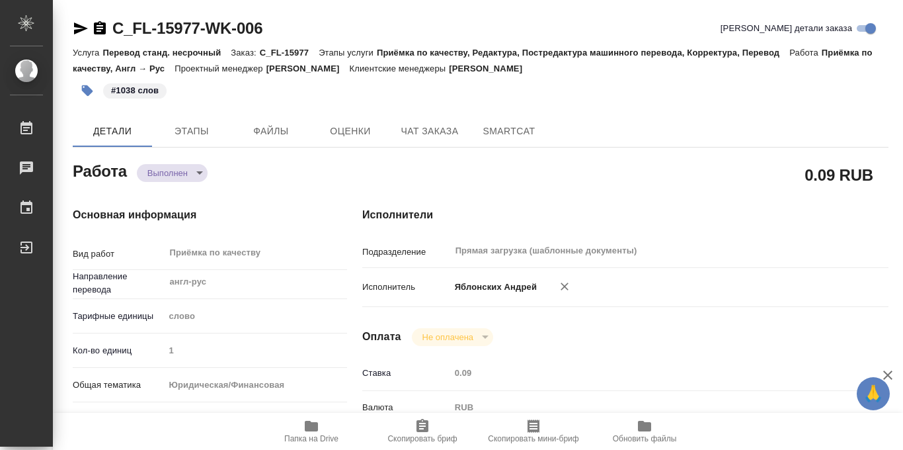
type textarea "x"
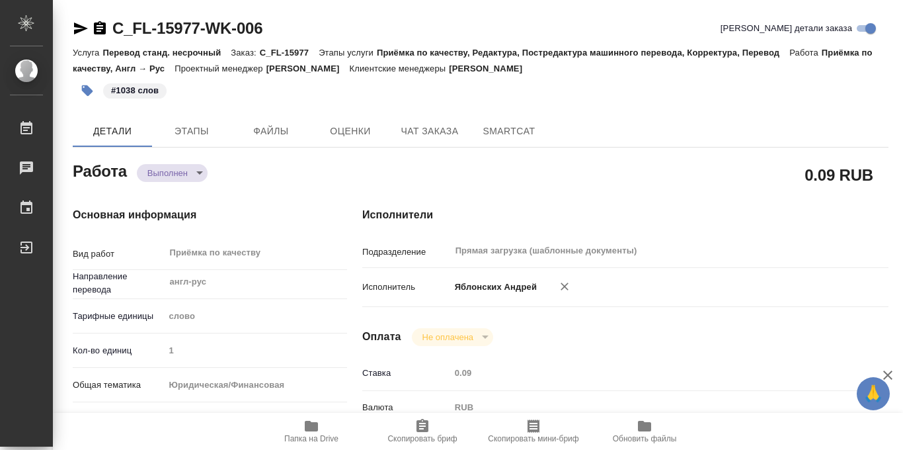
type textarea "x"
